Goal: Complete application form

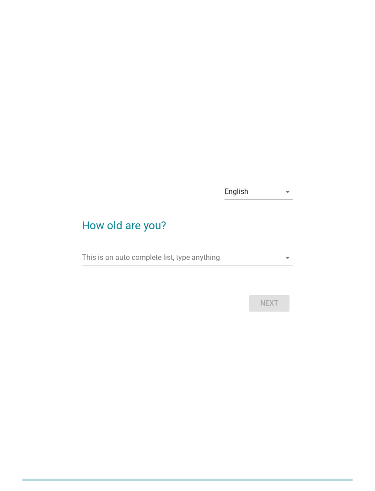
click at [224, 265] on input "This is an auto complete list, type anything" at bounding box center [181, 257] width 198 height 15
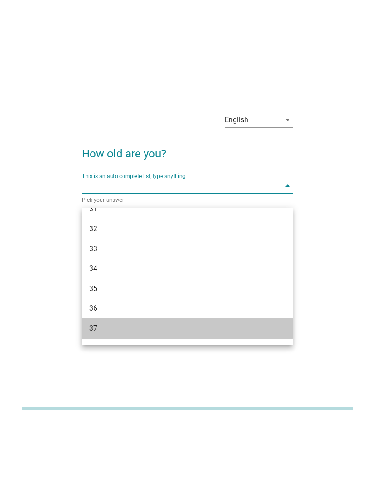
scroll to position [342, 0]
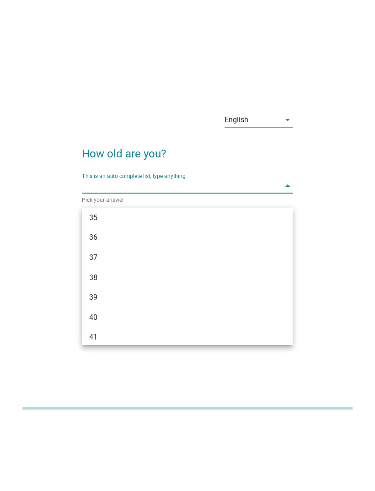
click at [112, 383] on div "40" at bounding box center [179, 388] width 180 height 11
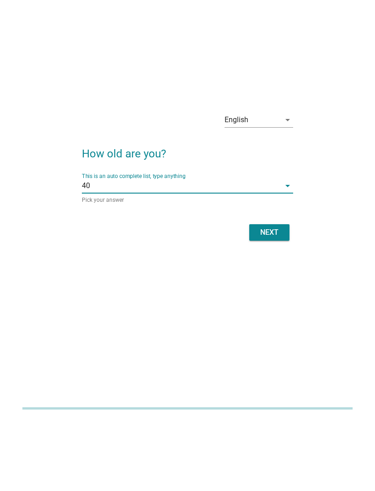
click at [272, 295] on button "Next" at bounding box center [269, 303] width 40 height 16
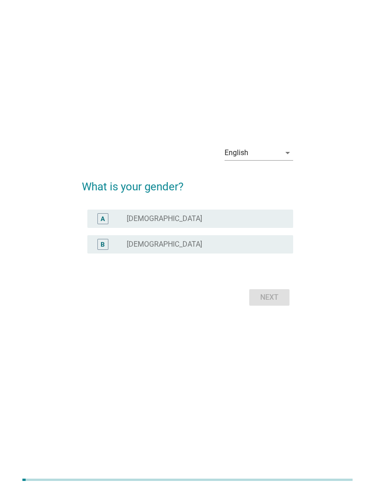
scroll to position [0, 0]
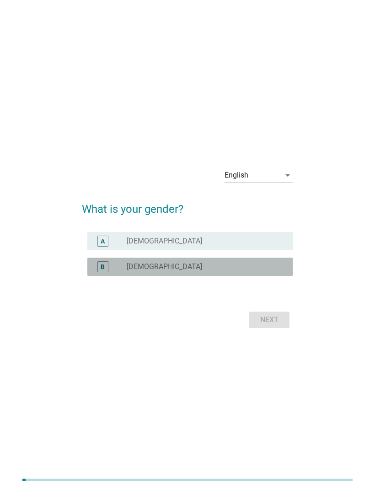
click at [234, 271] on div "radio_button_unchecked [DEMOGRAPHIC_DATA]" at bounding box center [203, 266] width 152 height 9
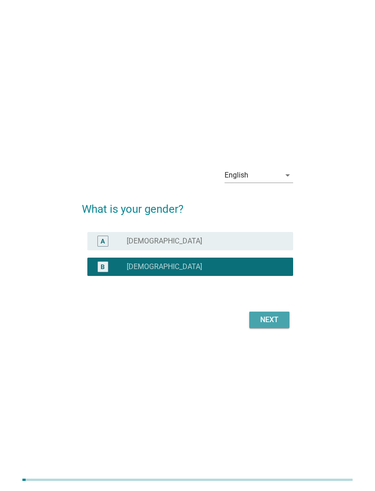
click at [271, 325] on div "Next" at bounding box center [269, 319] width 26 height 11
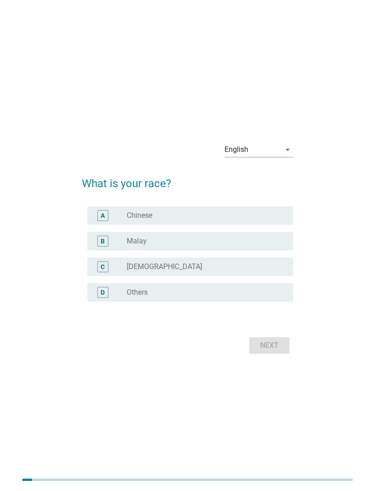
click at [258, 220] on div "radio_button_unchecked Chinese" at bounding box center [203, 215] width 152 height 9
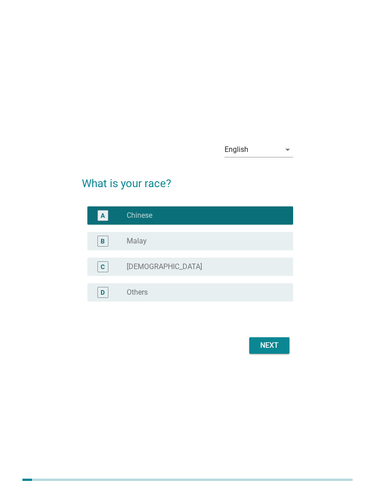
click at [270, 351] on div "Next" at bounding box center [269, 345] width 26 height 11
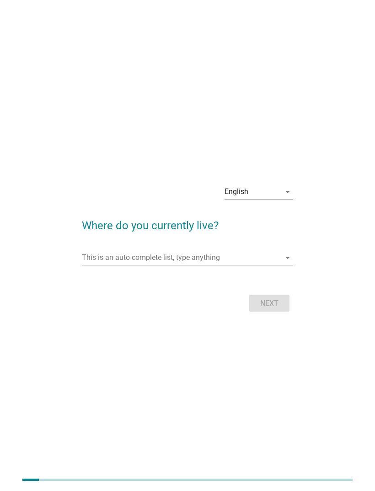
click at [247, 265] on input "This is an auto complete list, type anything" at bounding box center [181, 257] width 198 height 15
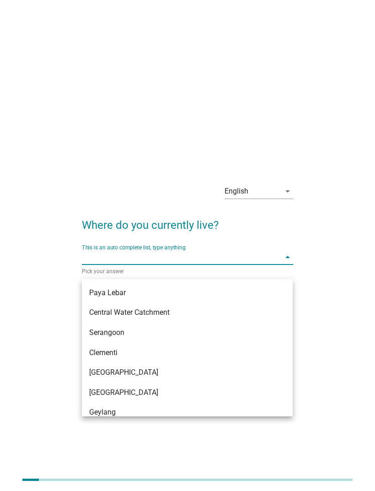
click at [305, 311] on div "English arrow_drop_down Where do you currently live? This is an auto complete l…" at bounding box center [187, 245] width 338 height 153
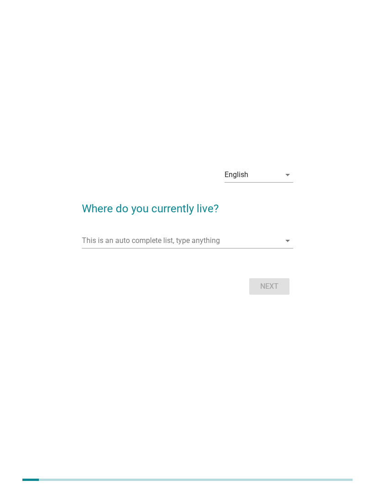
scroll to position [22, 0]
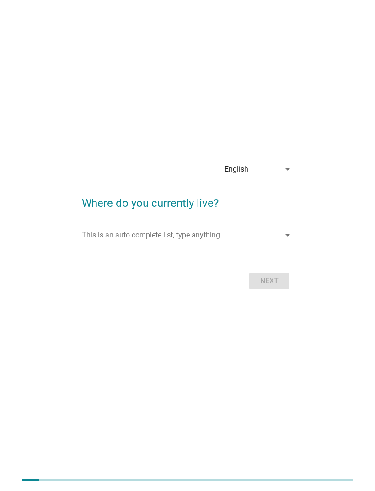
click at [285, 240] on icon "arrow_drop_down" at bounding box center [287, 234] width 11 height 11
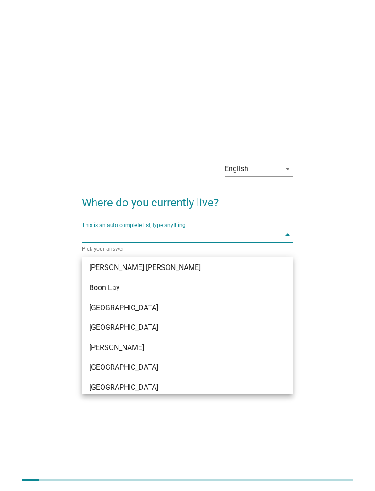
scroll to position [864, 0]
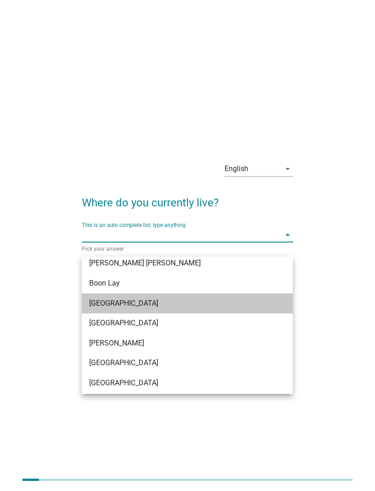
click at [126, 303] on div "[GEOGRAPHIC_DATA]" at bounding box center [179, 303] width 180 height 11
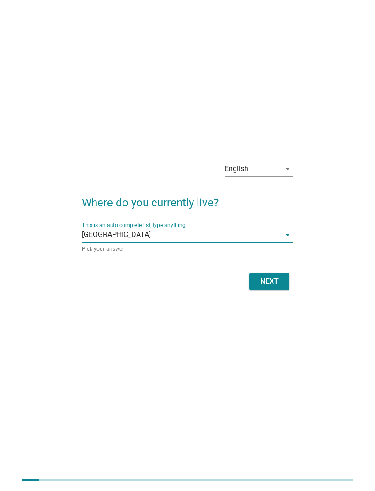
click at [272, 285] on div "Next" at bounding box center [187, 281] width 211 height 22
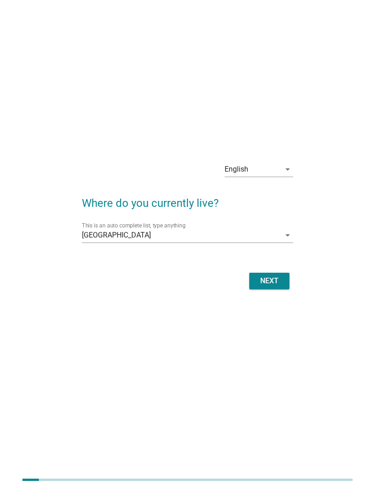
click at [273, 288] on button "Next" at bounding box center [269, 280] width 40 height 16
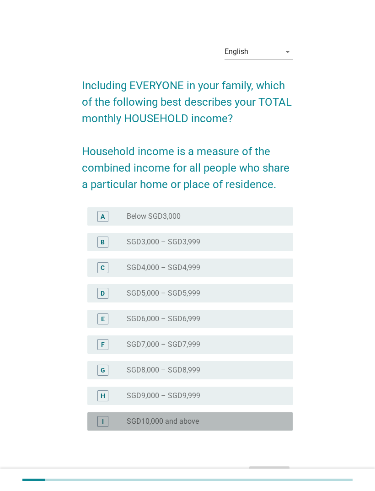
click at [240, 419] on div "radio_button_unchecked SGD10,000 and above" at bounding box center [203, 420] width 152 height 9
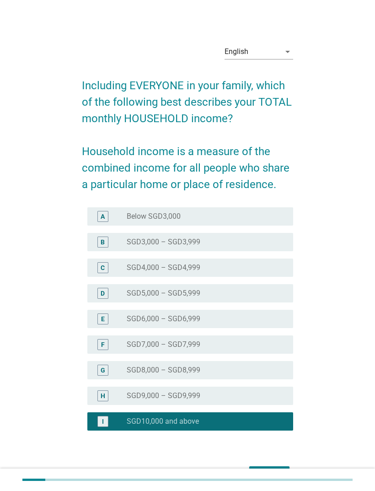
click at [267, 469] on div "Next" at bounding box center [269, 474] width 26 height 11
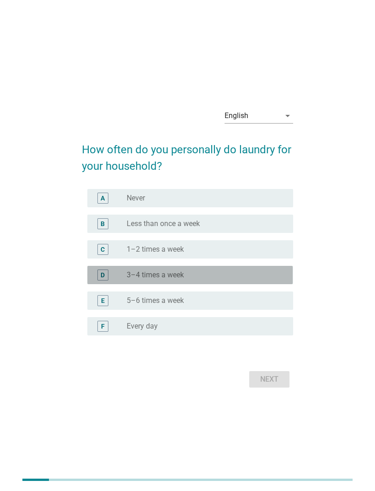
click at [256, 279] on div "radio_button_unchecked 3–4 times a week" at bounding box center [203, 274] width 152 height 9
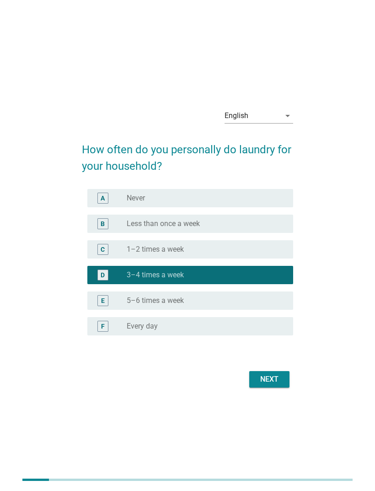
click at [267, 384] on div "Next" at bounding box center [269, 378] width 26 height 11
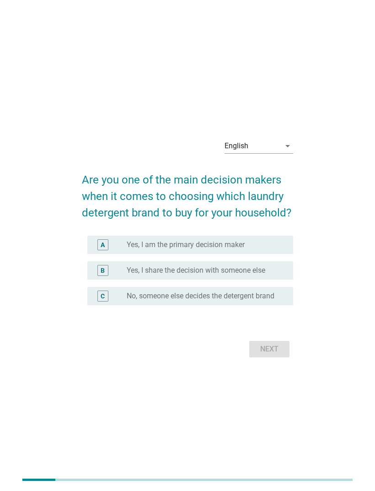
click at [267, 249] on div "radio_button_unchecked Yes, I am the primary decision maker" at bounding box center [203, 244] width 152 height 9
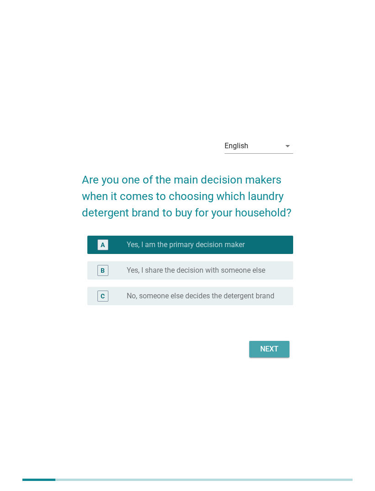
click at [272, 354] on div "Next" at bounding box center [269, 348] width 26 height 11
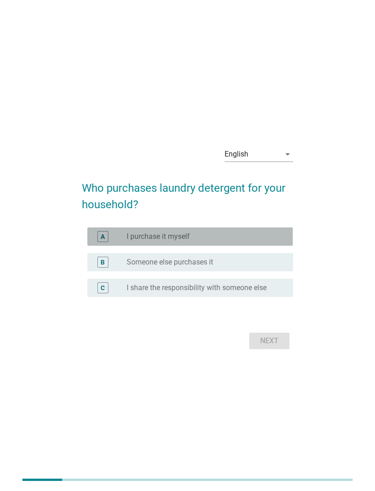
click at [267, 241] on div "radio_button_unchecked I purchase it myself" at bounding box center [203, 236] width 152 height 9
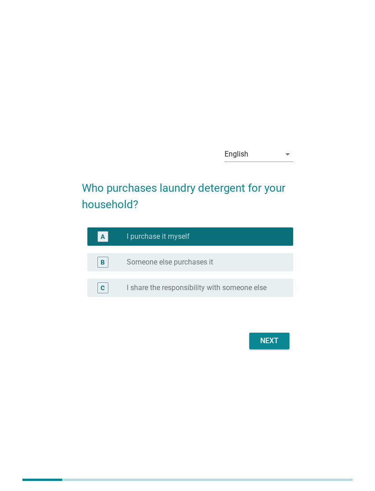
click at [269, 346] on div "Next" at bounding box center [269, 340] width 26 height 11
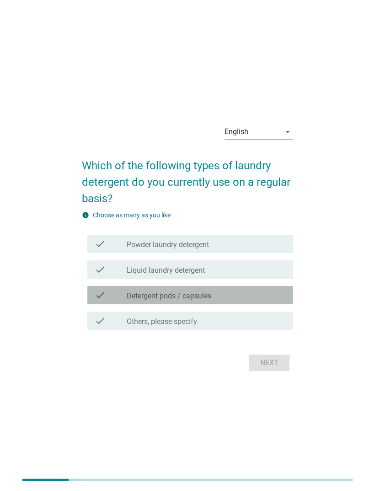
click at [217, 300] on div "check_box_outline_blank Detergent pods / capsules" at bounding box center [206, 294] width 159 height 11
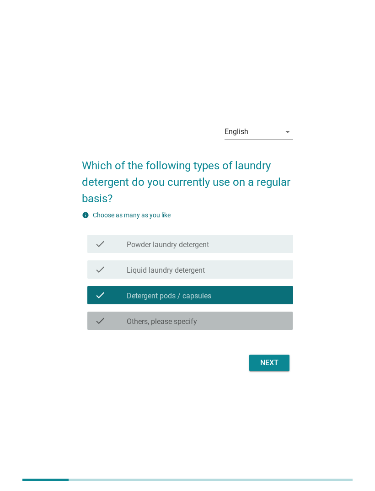
click at [210, 326] on div "check_box_outline_blank Others, please specify" at bounding box center [206, 320] width 159 height 11
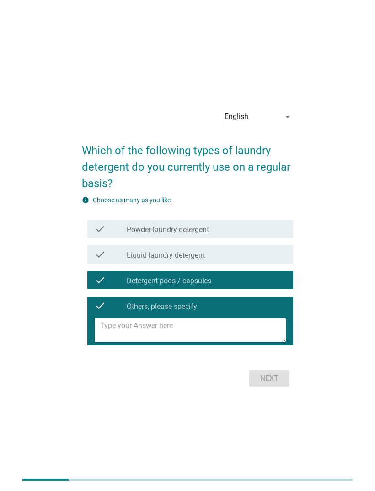
click at [211, 340] on textarea at bounding box center [192, 329] width 185 height 23
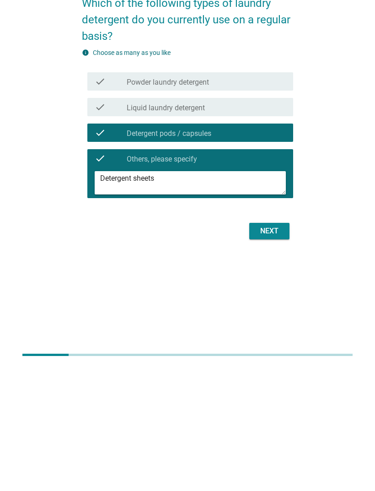
type textarea "Detergent sheets"
click at [267, 350] on div "Next" at bounding box center [269, 355] width 26 height 11
